Goal: Transaction & Acquisition: Purchase product/service

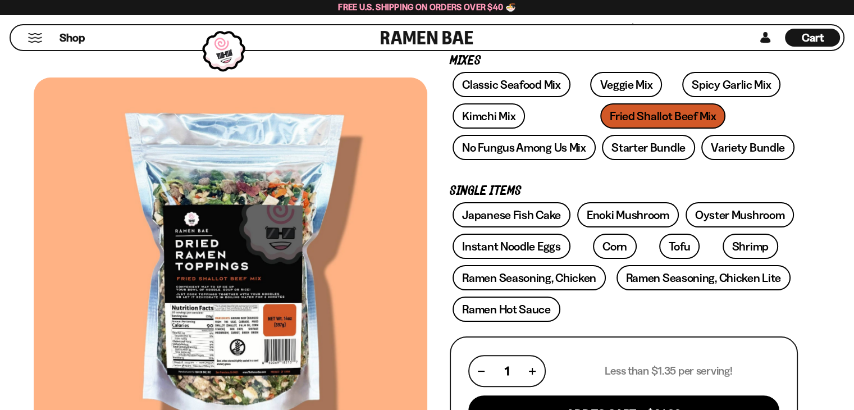
scroll to position [200, 0]
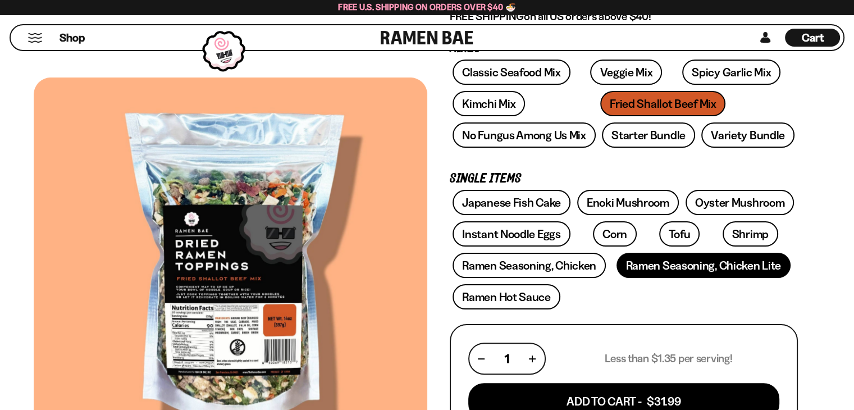
click at [703, 255] on link "Ramen Seasoning, Chicken Lite" at bounding box center [704, 265] width 174 height 25
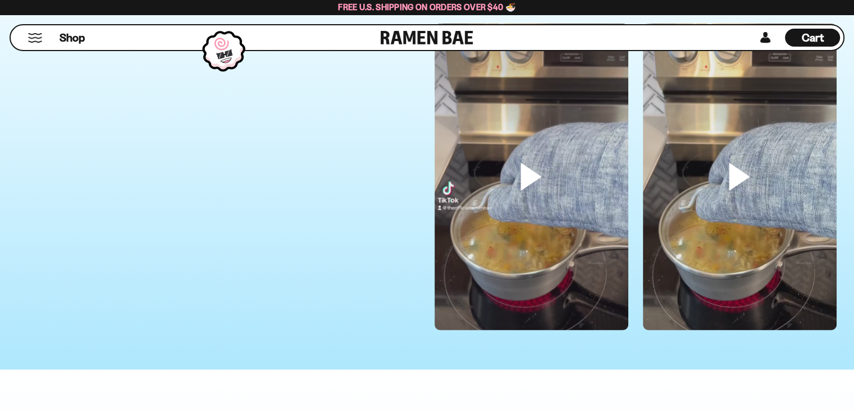
scroll to position [3199, 0]
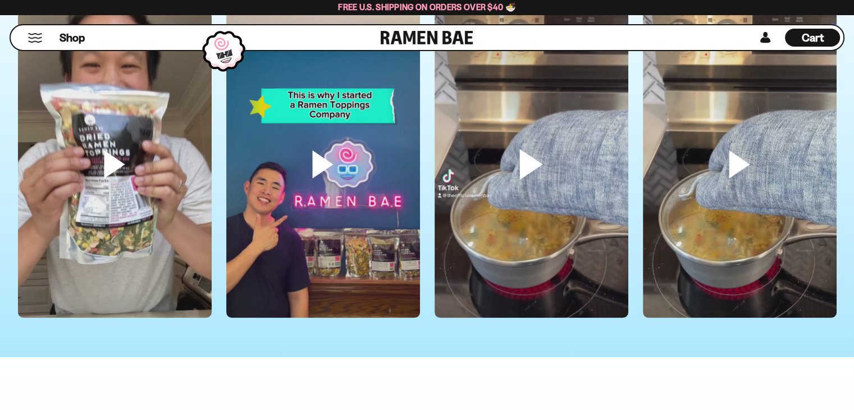
click at [540, 172] on video at bounding box center [532, 183] width 194 height 344
click at [527, 175] on video at bounding box center [532, 183] width 194 height 344
